Goal: Task Accomplishment & Management: Manage account settings

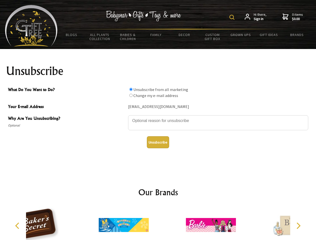
click at [233, 17] on img at bounding box center [231, 17] width 5 height 5
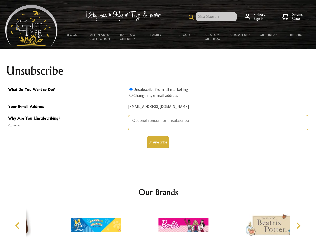
click at [158, 117] on textarea "Why Are You Unsubscribing?" at bounding box center [218, 122] width 180 height 15
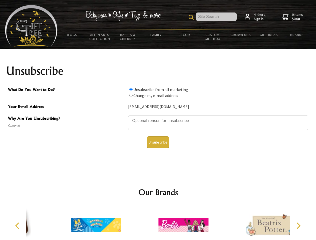
click at [131, 89] on input "What Do You Want to Do?" at bounding box center [130, 89] width 3 height 3
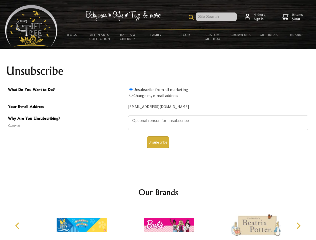
click at [131, 95] on input "What Do You Want to Do?" at bounding box center [130, 95] width 3 height 3
radio input "true"
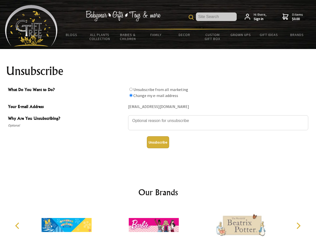
click at [158, 142] on button "Unsubscribe" at bounding box center [158, 142] width 22 height 12
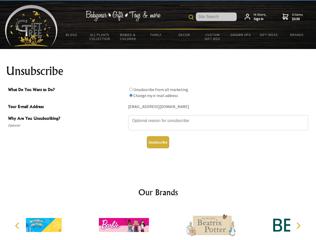
click at [167, 223] on div at bounding box center [210, 225] width 87 height 39
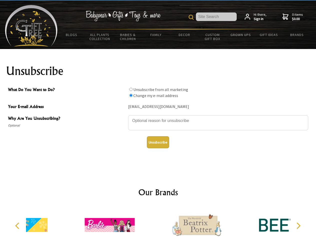
click at [18, 226] on icon "Previous" at bounding box center [18, 226] width 7 height 7
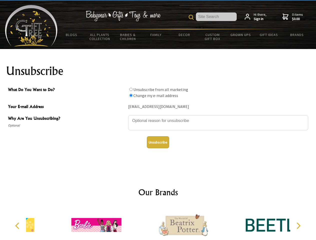
click at [298, 226] on icon "Next" at bounding box center [298, 226] width 7 height 7
